Goal: Task Accomplishment & Management: Complete application form

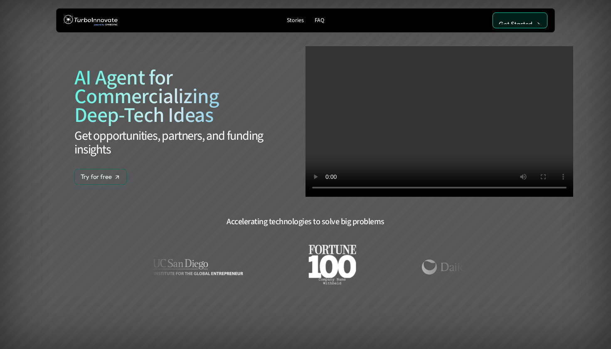
click at [517, 22] on p "Get Started" at bounding box center [516, 23] width 34 height 7
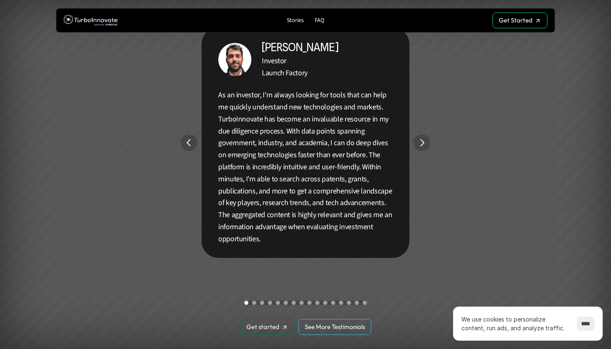
scroll to position [1534, 0]
click at [188, 143] on img "Previous" at bounding box center [189, 142] width 17 height 17
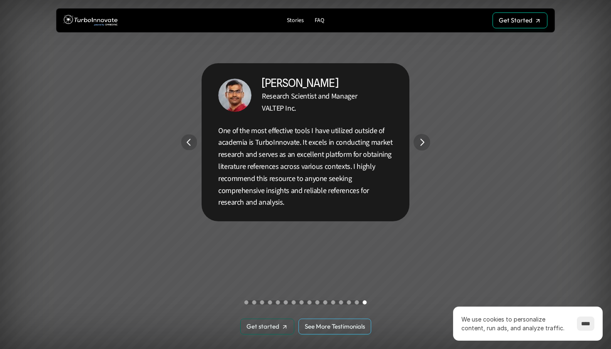
click at [188, 143] on img "Previous" at bounding box center [189, 142] width 16 height 16
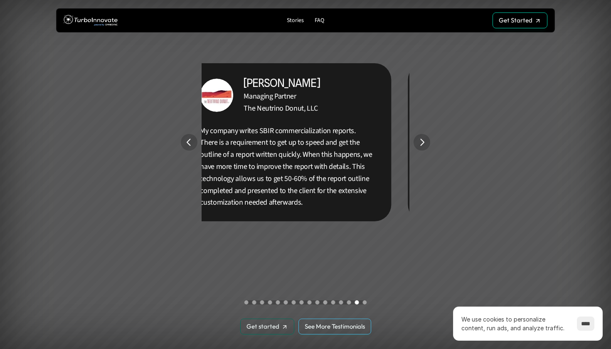
click at [188, 143] on img "Previous" at bounding box center [189, 142] width 17 height 17
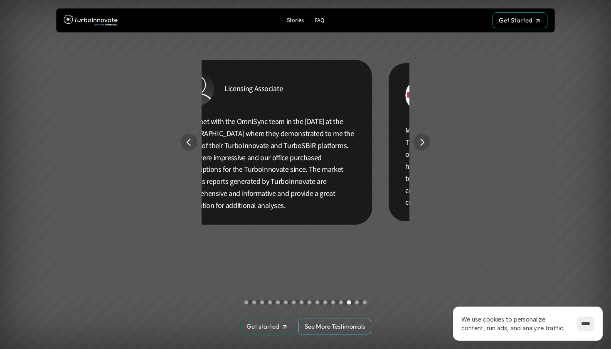
click at [188, 143] on img "Previous" at bounding box center [189, 142] width 17 height 17
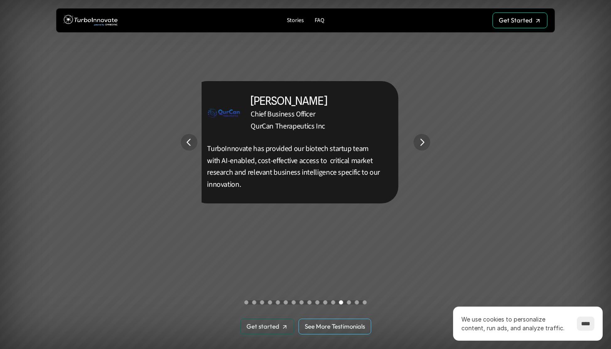
click at [188, 143] on img "Previous" at bounding box center [189, 142] width 17 height 17
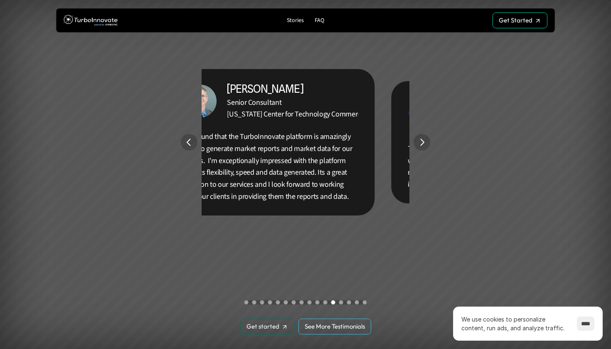
click at [188, 143] on img "Previous" at bounding box center [189, 142] width 17 height 17
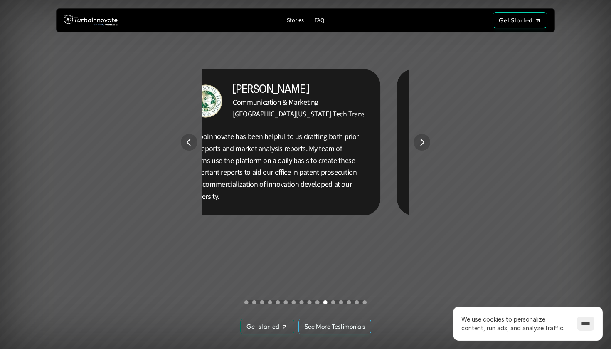
click at [188, 143] on img "Previous" at bounding box center [189, 142] width 17 height 17
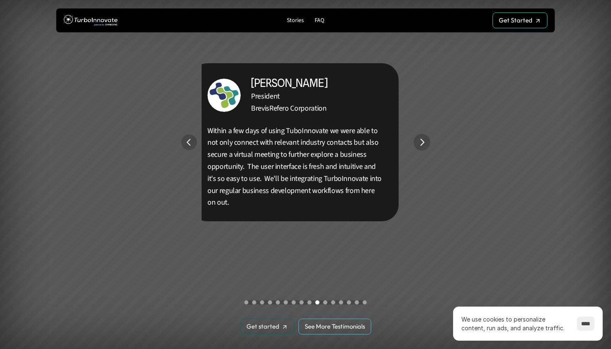
click at [188, 143] on img "Previous" at bounding box center [189, 142] width 16 height 16
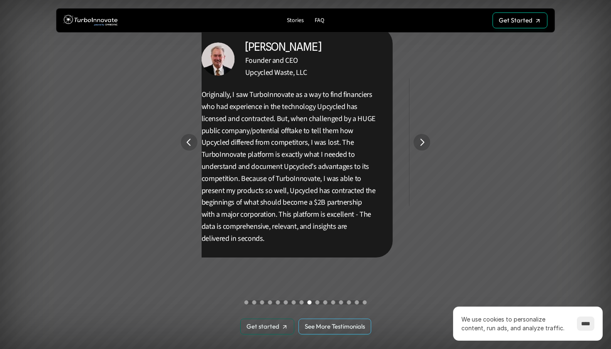
click at [188, 143] on img "Previous" at bounding box center [189, 142] width 17 height 17
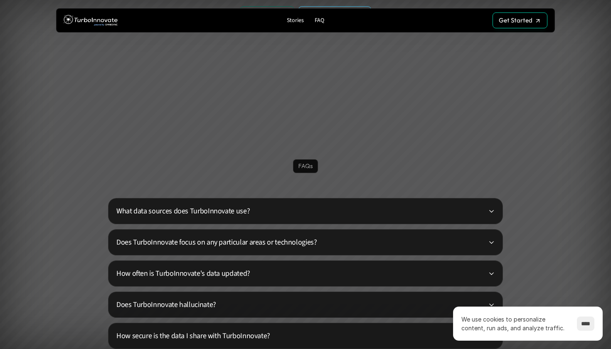
scroll to position [1846, 0]
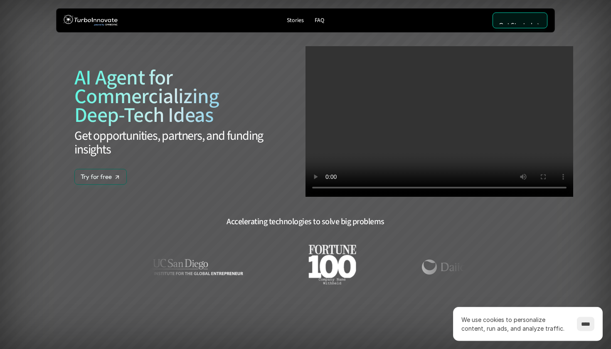
click at [512, 24] on p "Get Started" at bounding box center [516, 25] width 34 height 7
click at [517, 25] on link "Get Started Get Started" at bounding box center [520, 20] width 55 height 16
